Goal: Task Accomplishment & Management: Complete application form

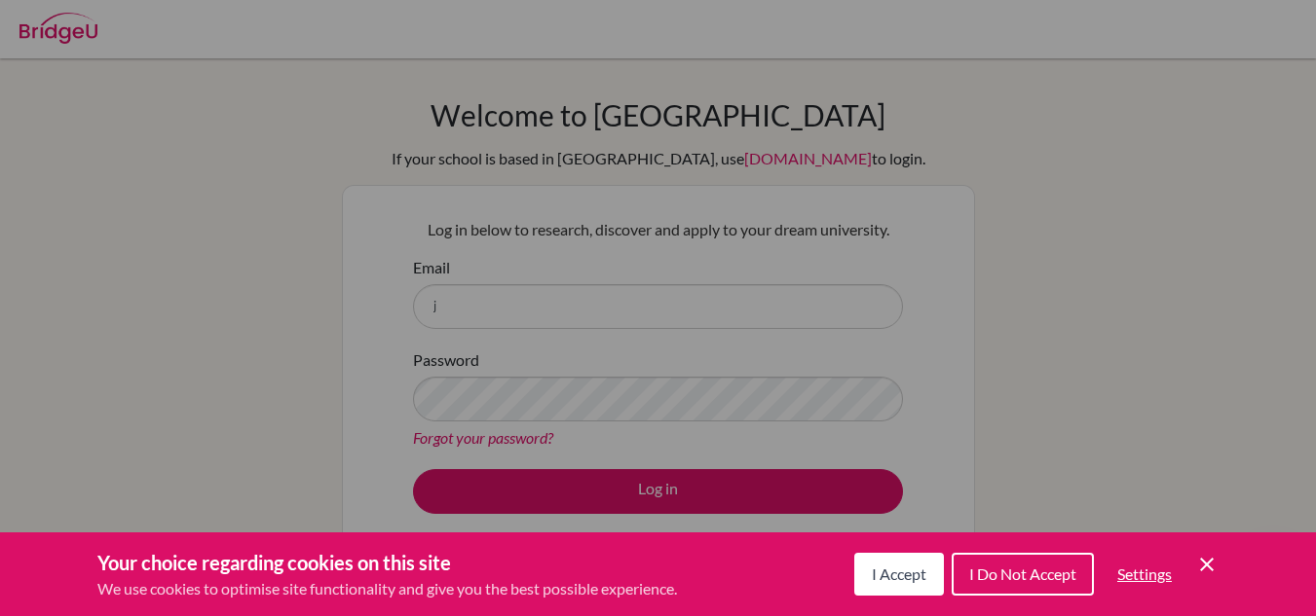
drag, startPoint x: 0, startPoint y: 0, endPoint x: 1054, endPoint y: 393, distance: 1124.8
click at [1054, 393] on div "Cookie Preferences" at bounding box center [658, 308] width 1316 height 616
click at [1048, 571] on span "I Do Not Accept" at bounding box center [1022, 574] width 107 height 19
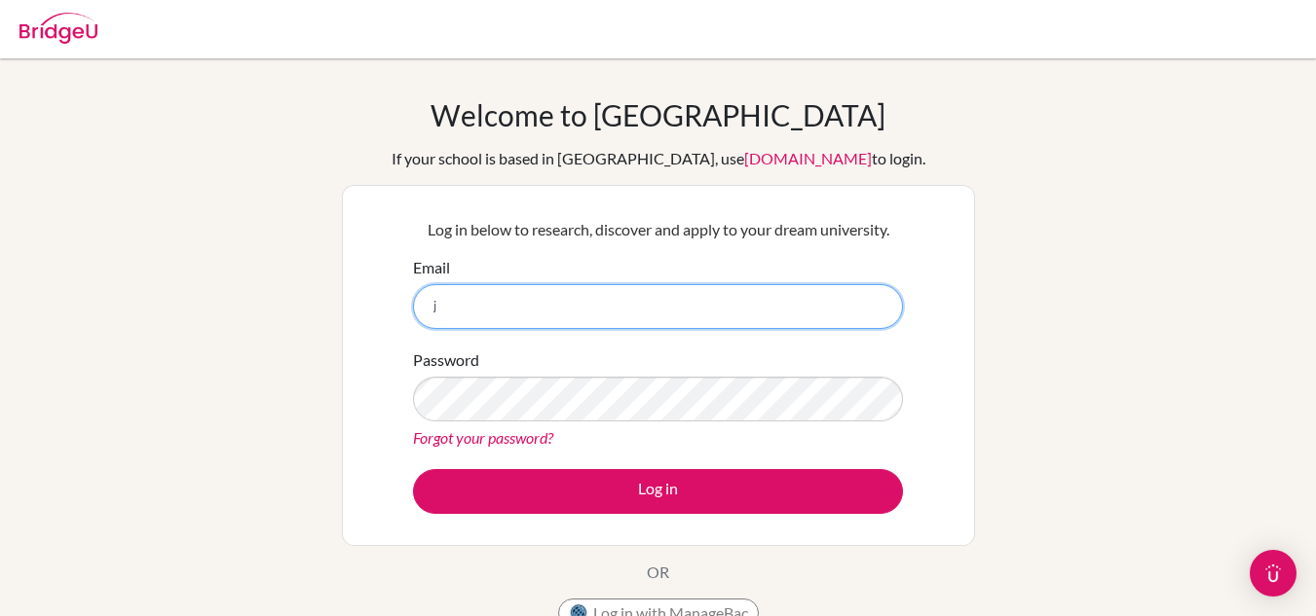
click at [490, 321] on input "j" at bounding box center [658, 306] width 490 height 45
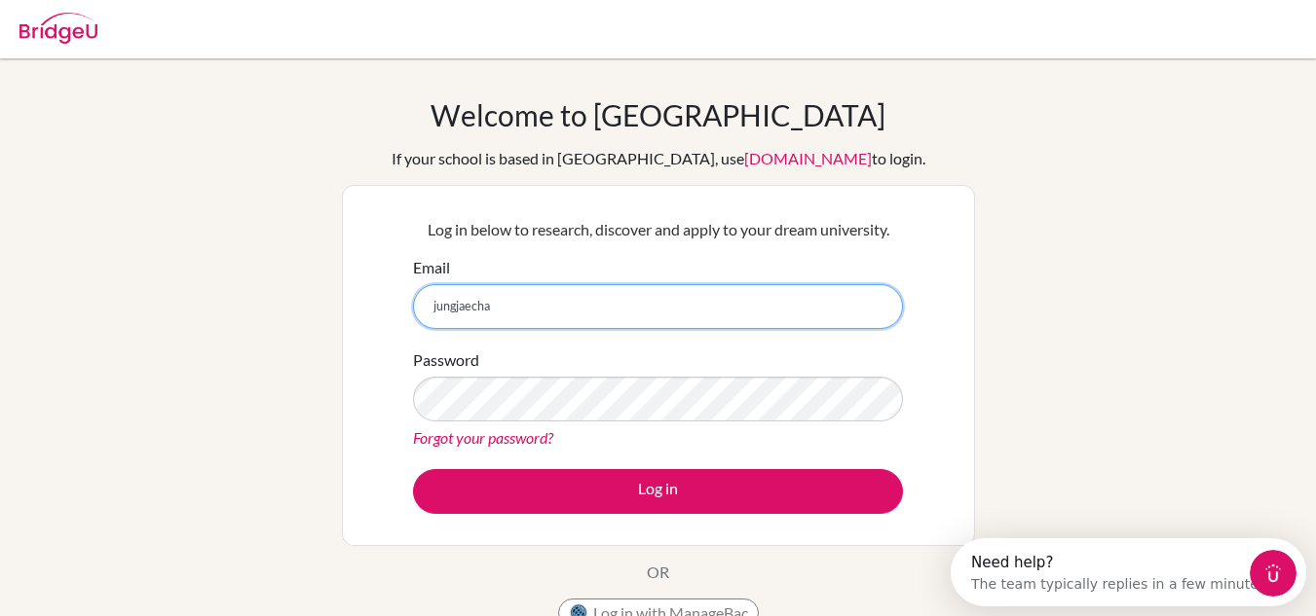
type input "jungjaecha"
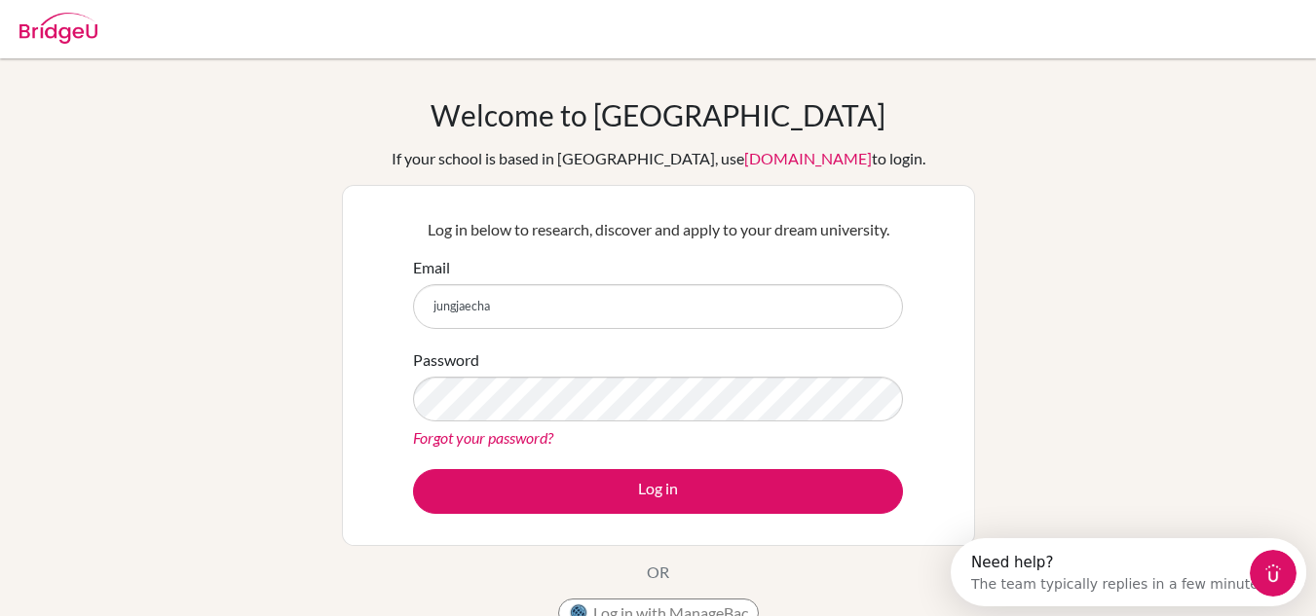
click at [360, 316] on div "Log in below to research, discover and apply to your dream university. Email ju…" at bounding box center [658, 365] width 633 height 361
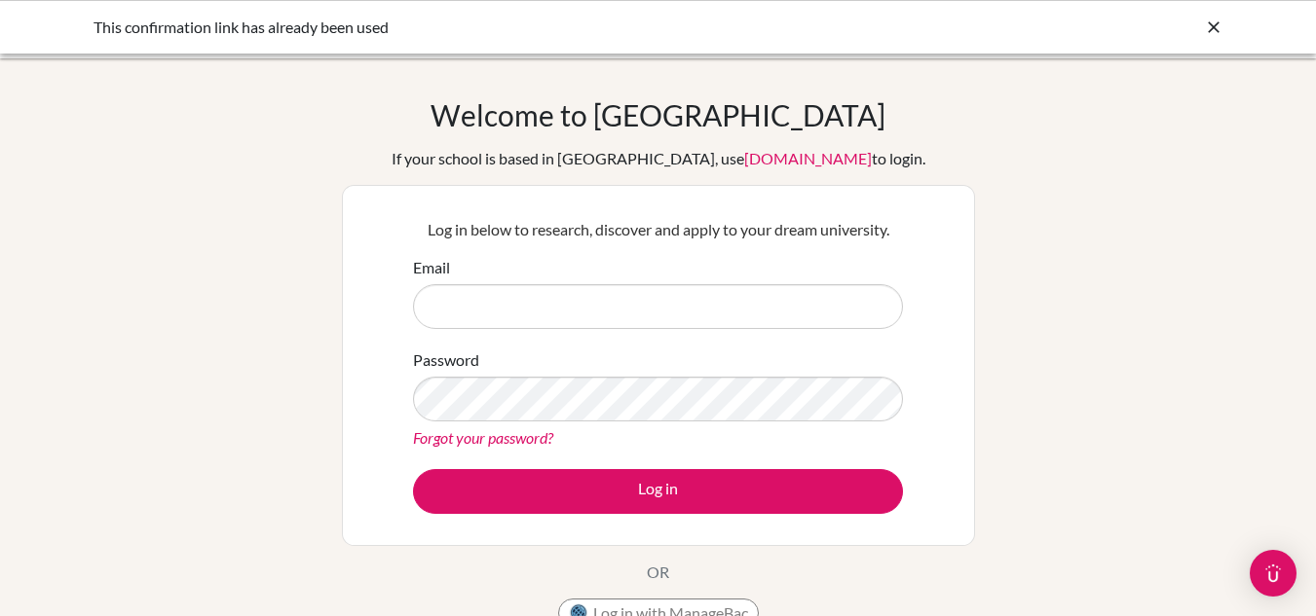
click at [598, 304] on input "Email" at bounding box center [658, 306] width 490 height 45
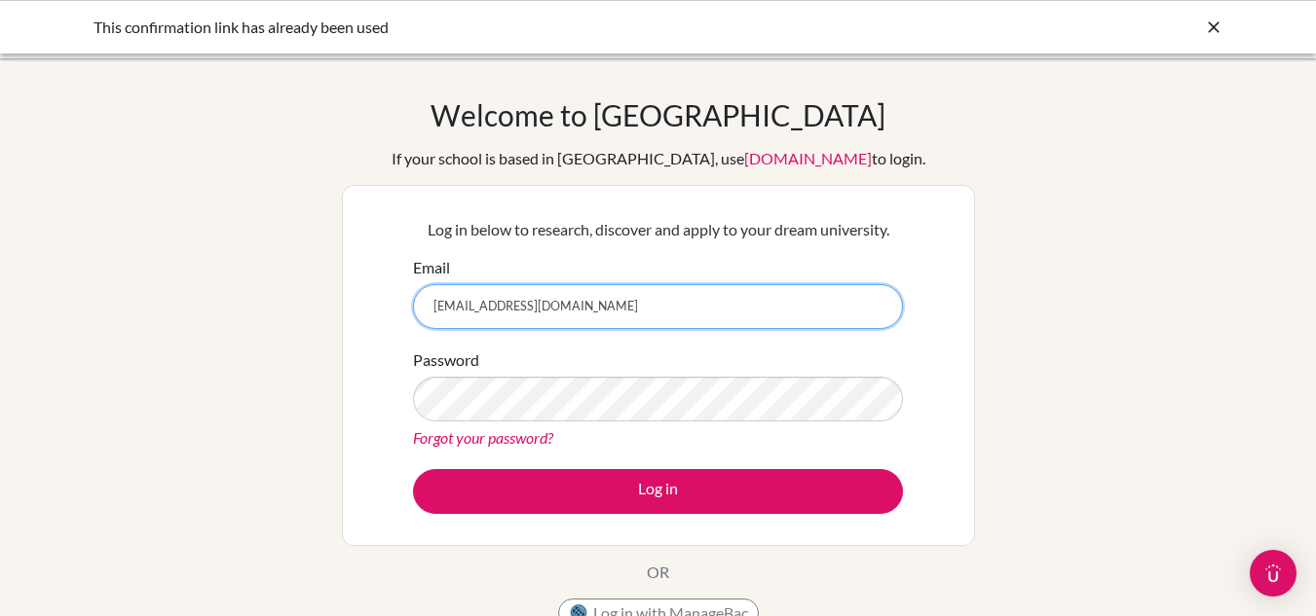
type input "jungjae.cha@icsptk.org"
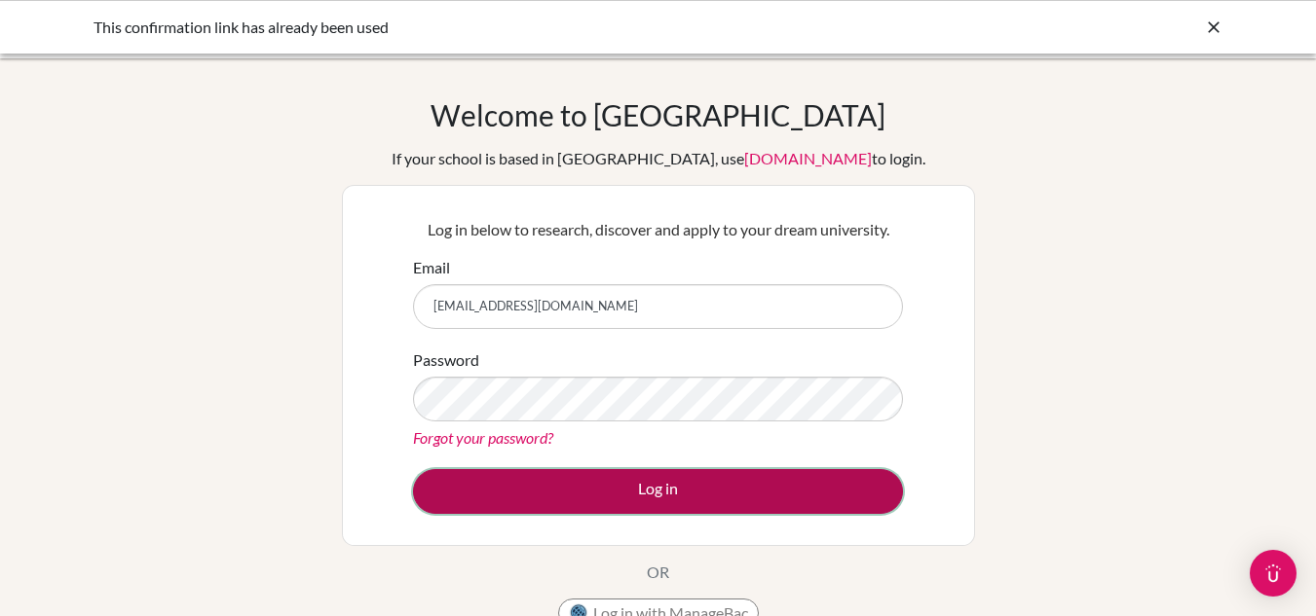
click at [635, 482] on button "Log in" at bounding box center [658, 491] width 490 height 45
